Goal: Obtain resource: Download file/media

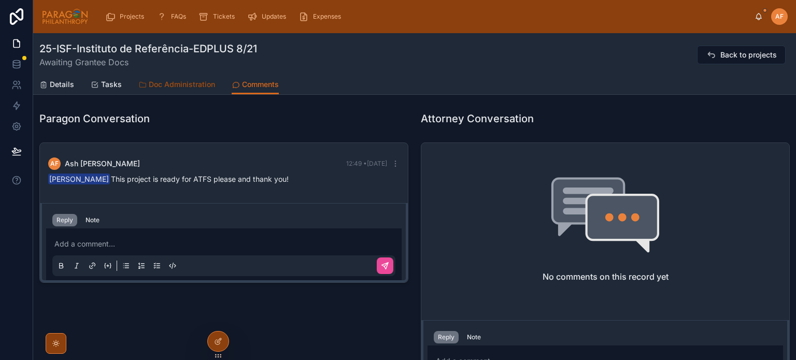
scroll to position [51, 0]
click at [63, 81] on span "Details" at bounding box center [62, 84] width 24 height 10
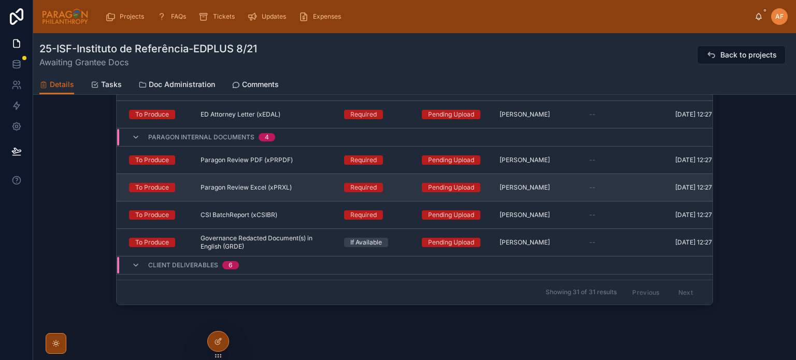
click at [292, 188] on div "Paragon Review Excel (xPRXL) Paragon Review Excel (xPRXL)" at bounding box center [265, 187] width 131 height 8
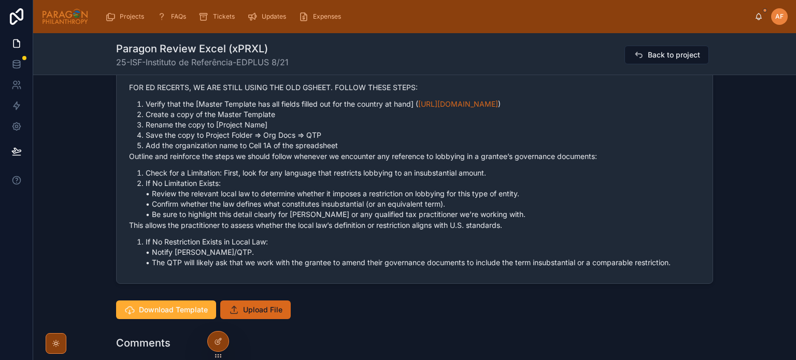
scroll to position [518, 0]
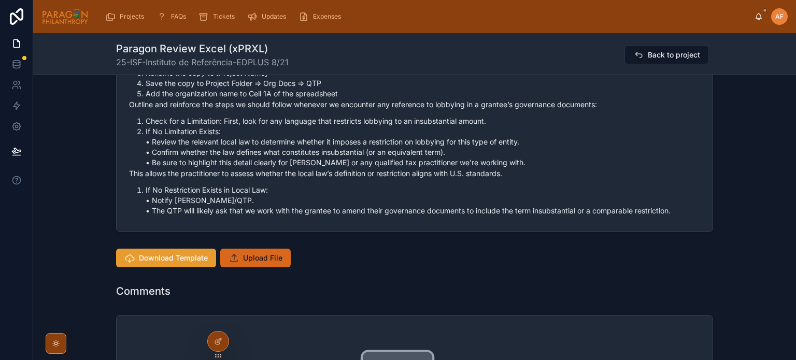
click at [179, 263] on span "Download Template" at bounding box center [173, 258] width 69 height 10
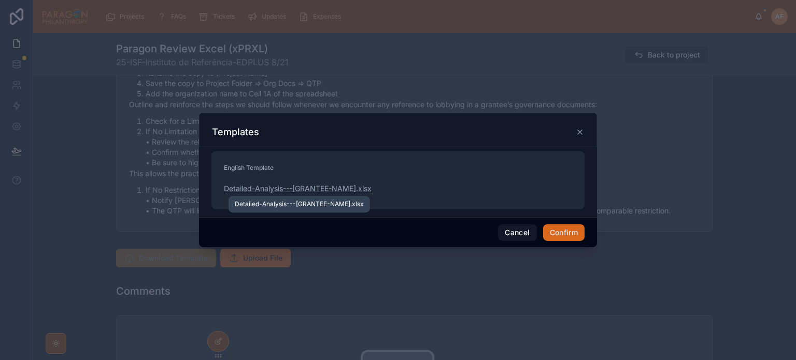
click at [278, 188] on span "Detailed-Analysis---[GRANTEE-NAME]" at bounding box center [290, 188] width 132 height 10
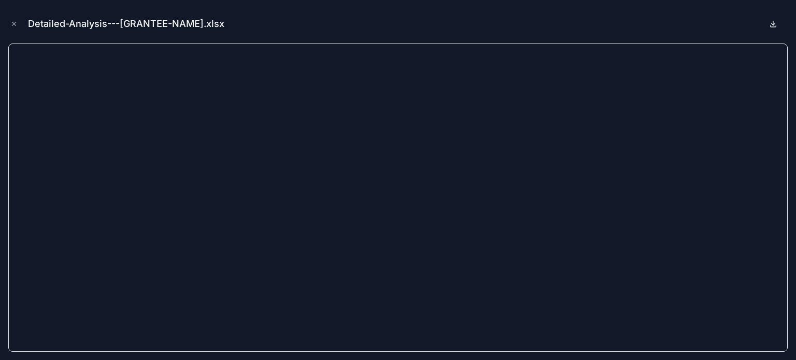
click at [771, 22] on icon at bounding box center [773, 24] width 8 height 8
click at [18, 18] on div "Detailed-Analysis---[GRANTEE-NAME].xlsx" at bounding box center [397, 23] width 779 height 31
click at [13, 21] on icon "Close modal" at bounding box center [13, 23] width 7 height 7
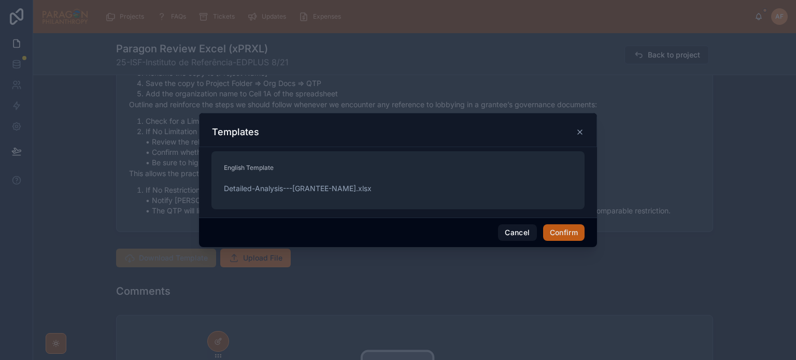
click at [555, 232] on button "Confirm" at bounding box center [563, 232] width 41 height 17
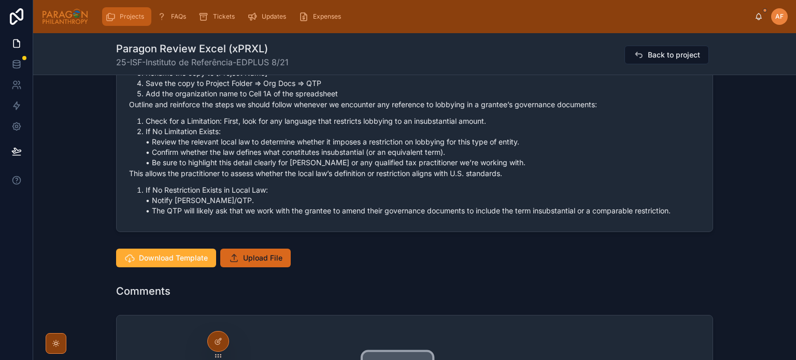
click at [137, 15] on span "Projects" at bounding box center [132, 16] width 24 height 8
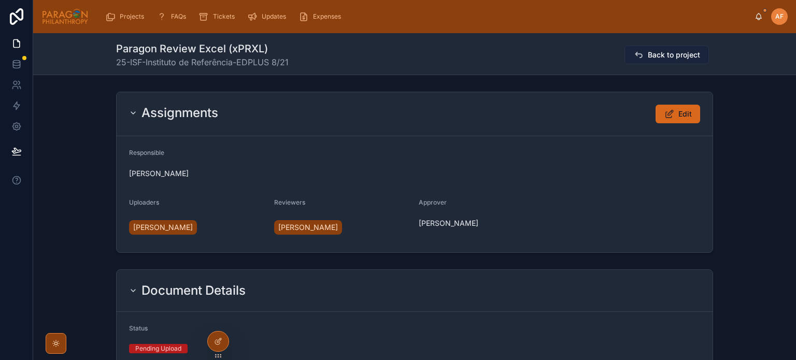
click at [682, 62] on button "Back to project" at bounding box center [666, 55] width 84 height 19
